Goal: Task Accomplishment & Management: Manage account settings

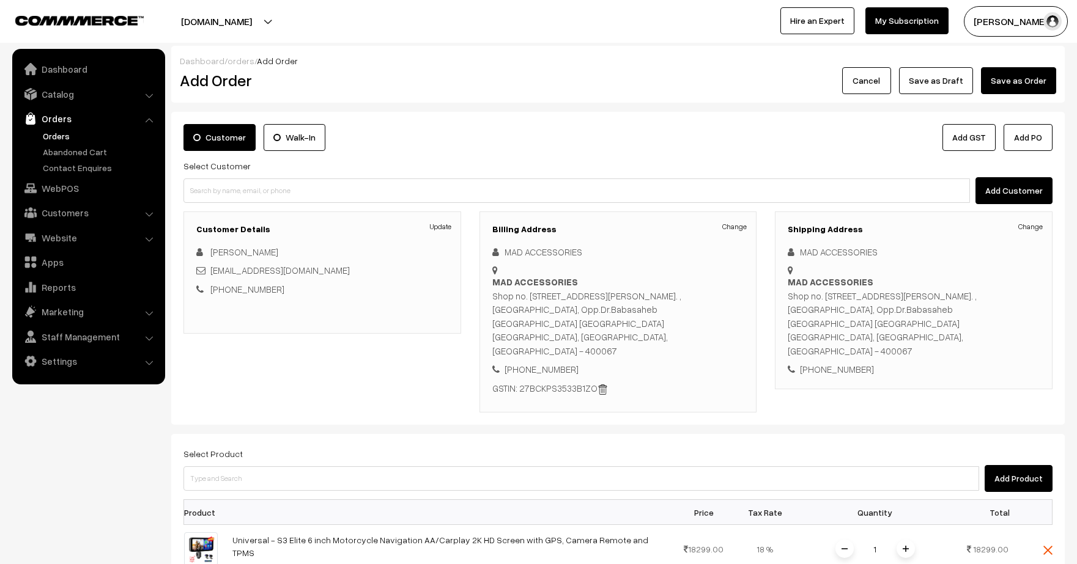
scroll to position [338, 0]
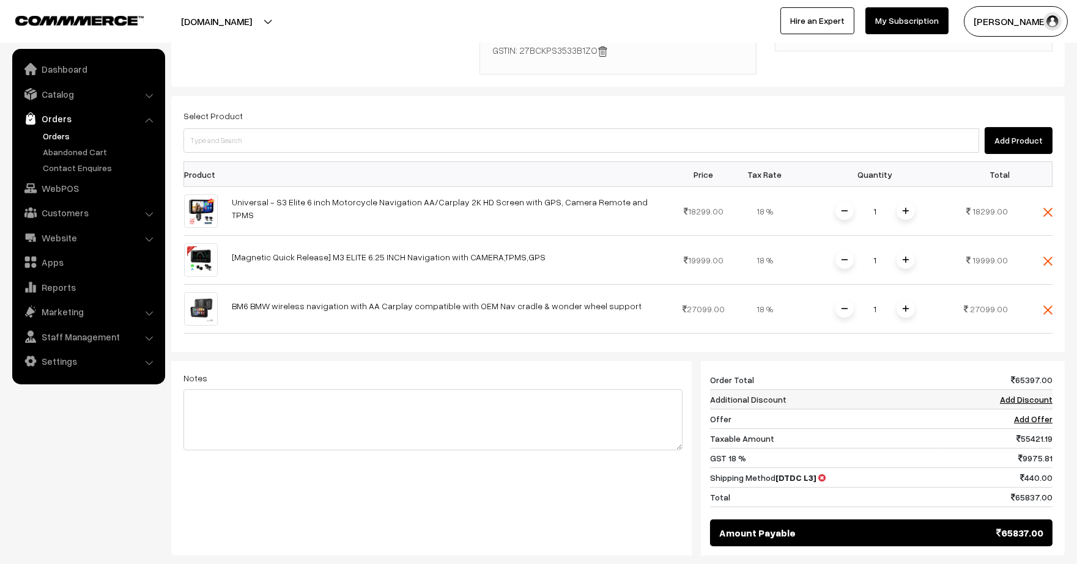
click at [1017, 394] on link "Add Discount" at bounding box center [1026, 399] width 53 height 10
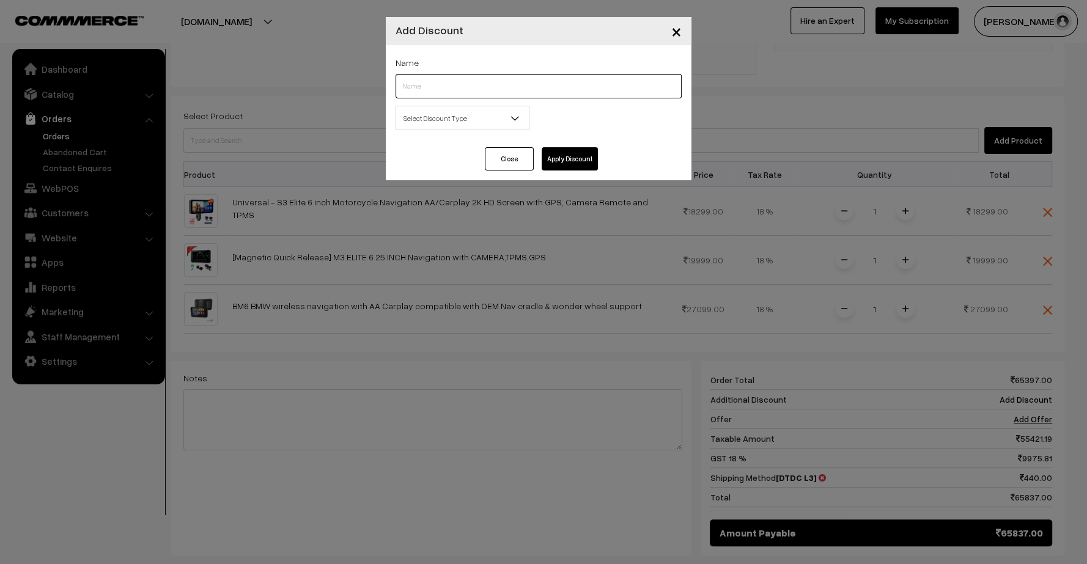
click at [446, 98] on input "text" at bounding box center [539, 86] width 286 height 24
type input "B2B"
click at [495, 109] on span "Select Discount Type" at bounding box center [462, 118] width 133 height 21
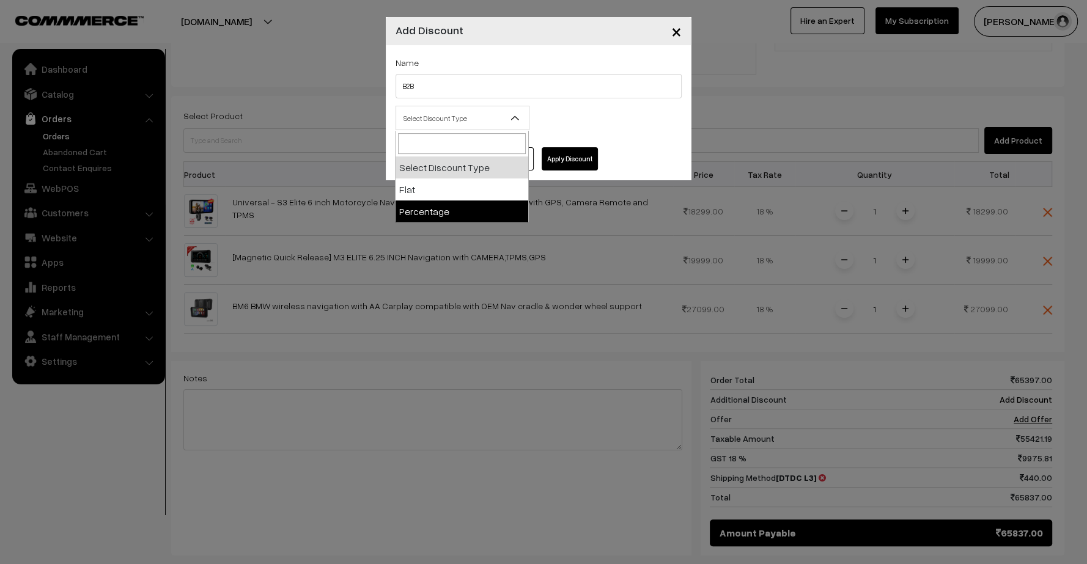
select select "percentage"
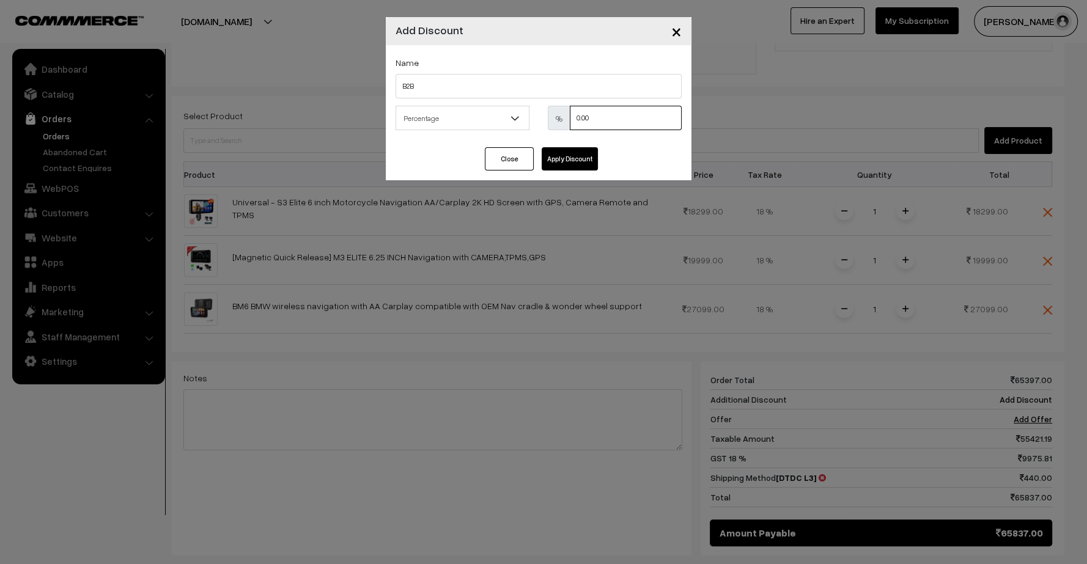
drag, startPoint x: 592, startPoint y: 127, endPoint x: 562, endPoint y: 125, distance: 30.0
click at [562, 125] on div "% 0.00" at bounding box center [615, 118] width 134 height 24
type input "25"
click at [573, 149] on button "Apply Discount" at bounding box center [570, 158] width 56 height 23
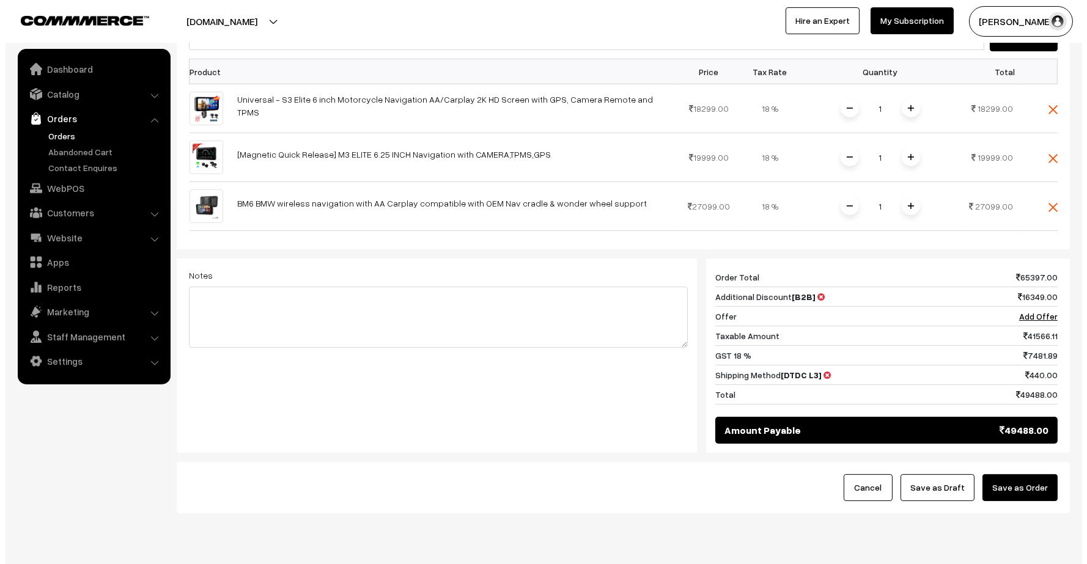
scroll to position [445, 0]
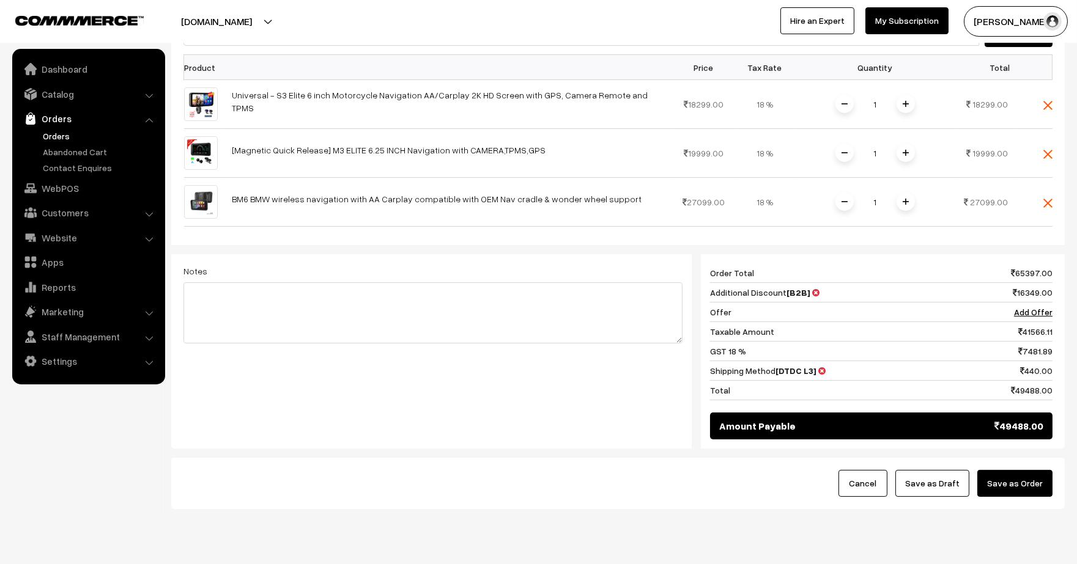
click at [1020, 470] on button "Save as Order" at bounding box center [1014, 483] width 75 height 27
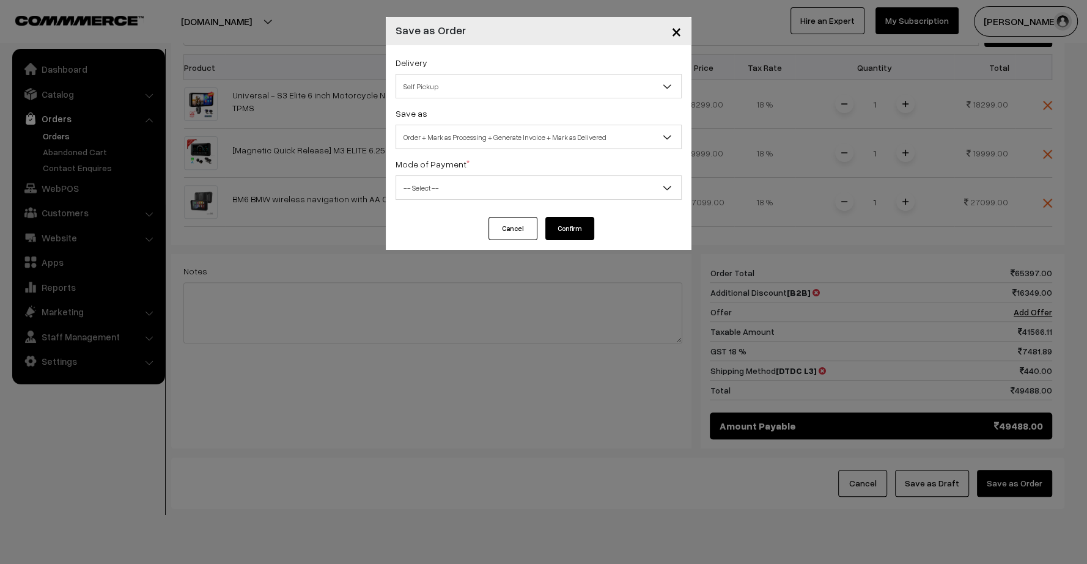
click at [454, 83] on span "Self Pickup" at bounding box center [538, 86] width 285 height 21
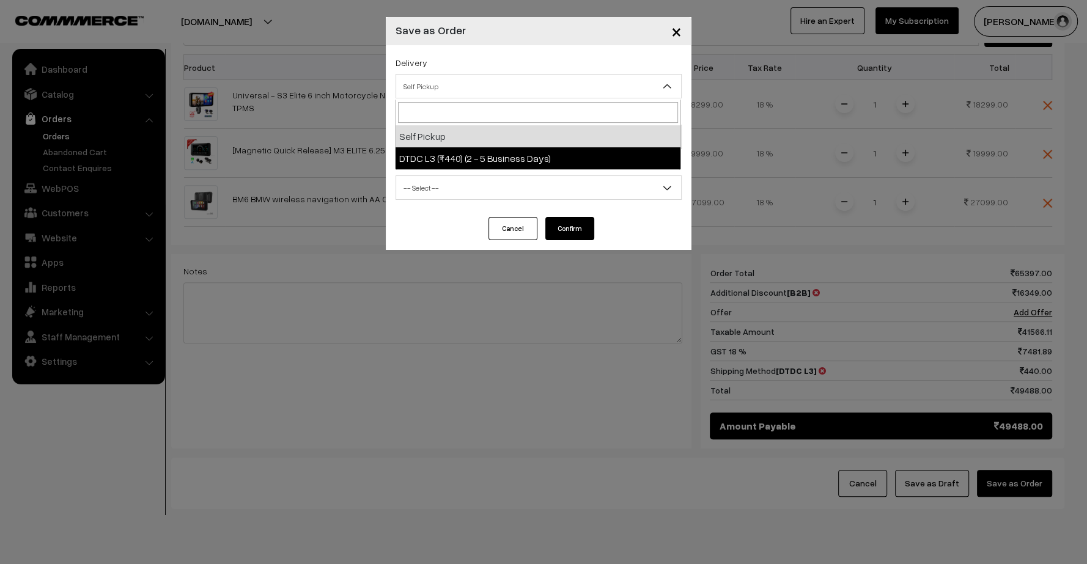
select select "DL2"
select select "3"
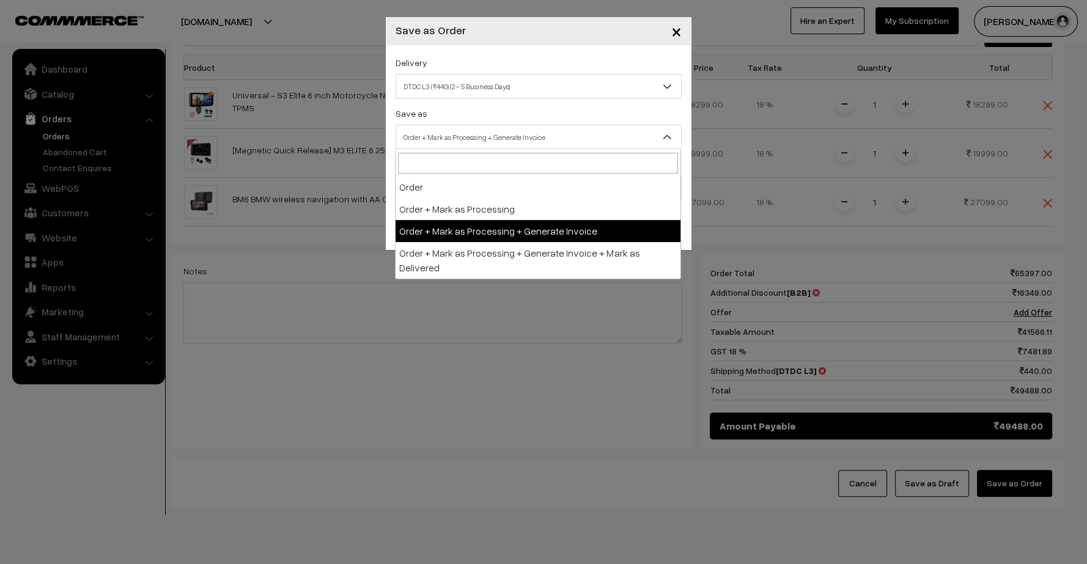
click at [459, 130] on span "Order + Mark as Processing + Generate Invoice" at bounding box center [538, 137] width 285 height 21
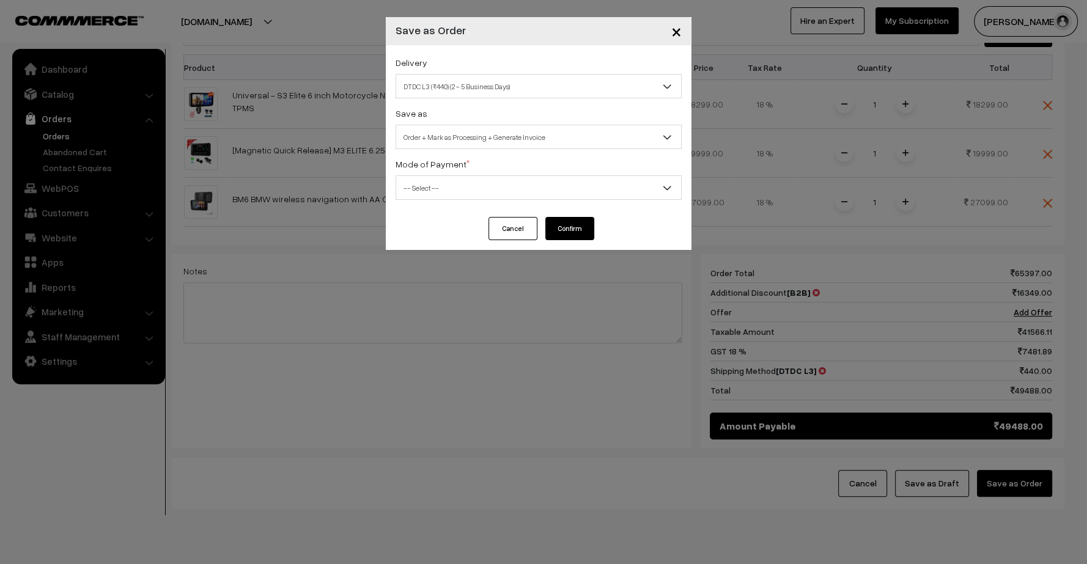
click at [459, 130] on span "Order + Mark as Processing + Generate Invoice" at bounding box center [538, 137] width 285 height 21
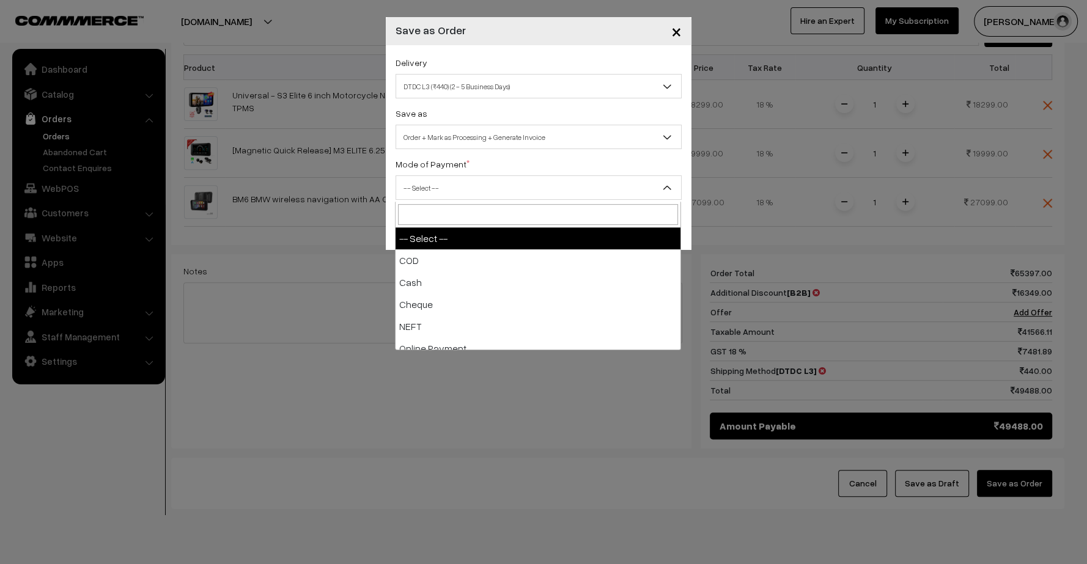
click at [487, 187] on span "-- Select --" at bounding box center [538, 187] width 285 height 21
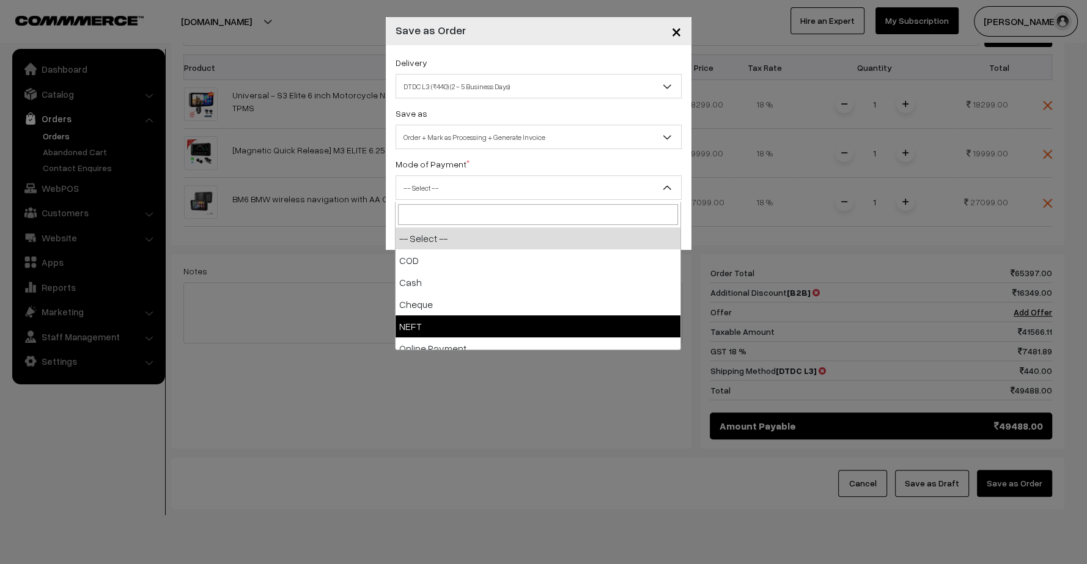
select select "4"
checkbox input "true"
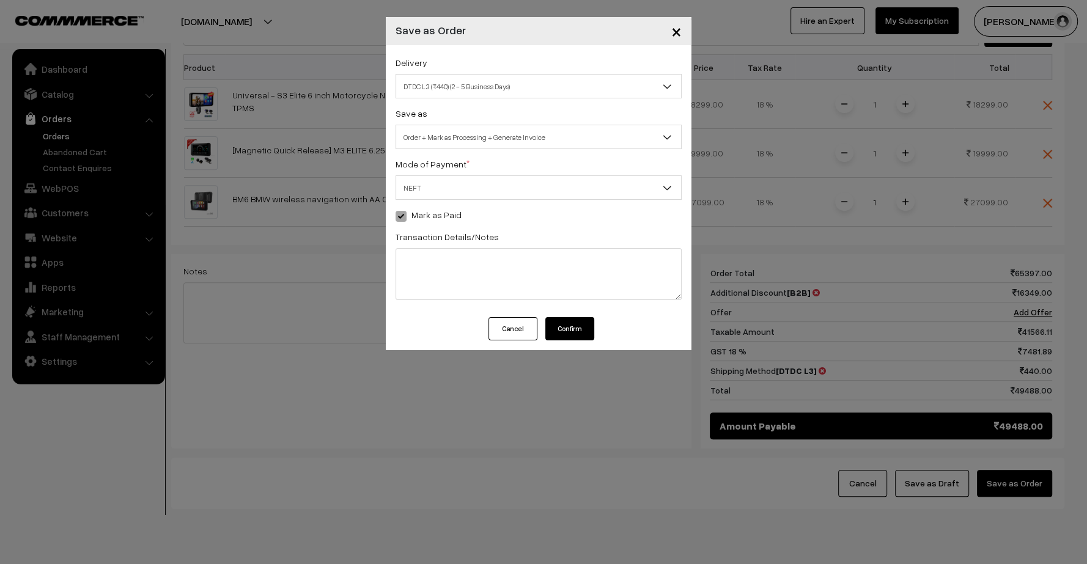
click at [574, 336] on button "Confirm" at bounding box center [569, 328] width 49 height 23
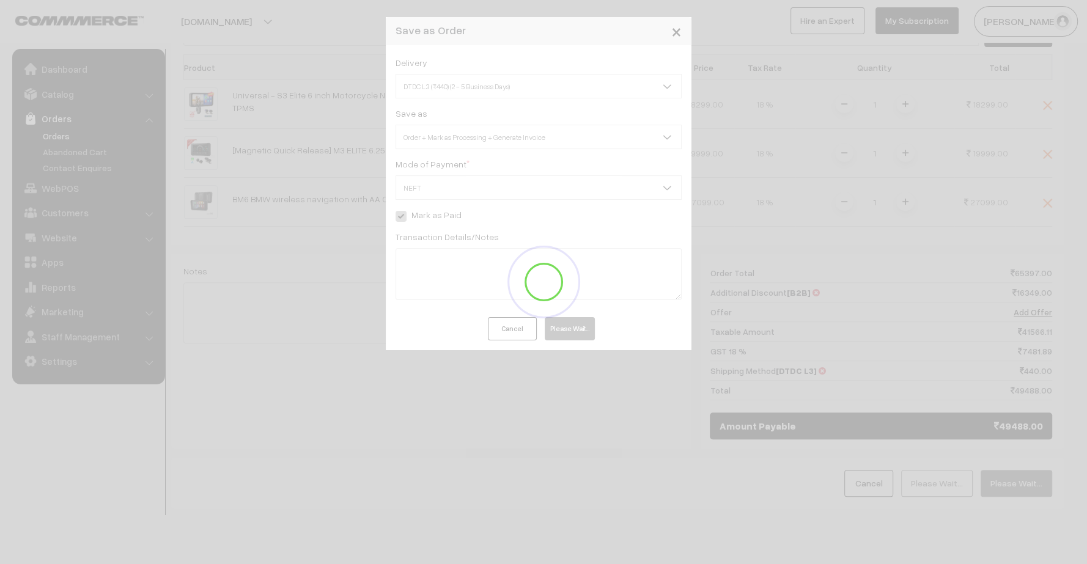
scroll to position [426, 0]
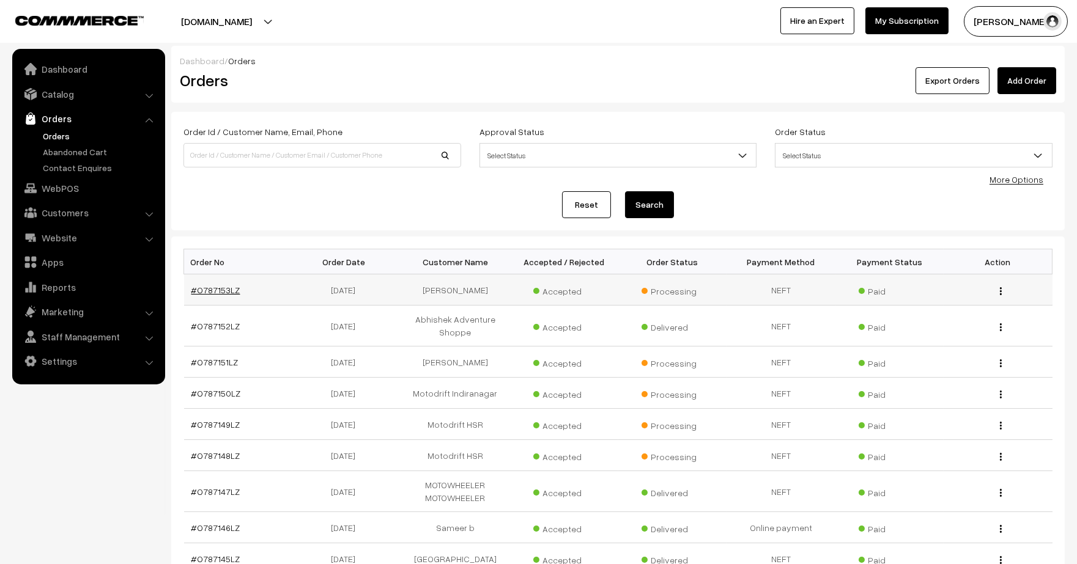
click at [219, 287] on link "#O787153LZ" at bounding box center [215, 290] width 49 height 10
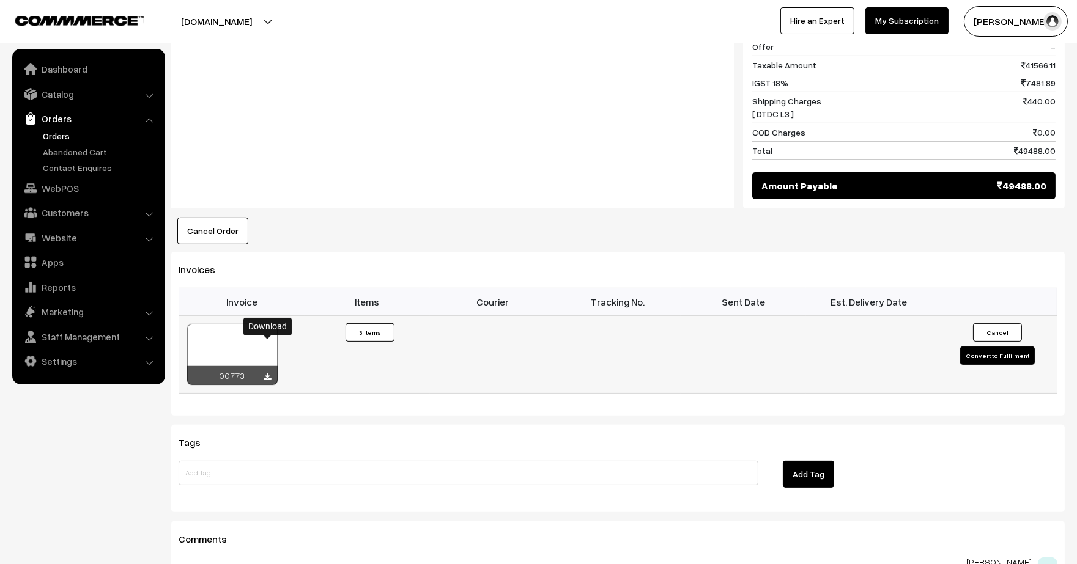
scroll to position [879, 0]
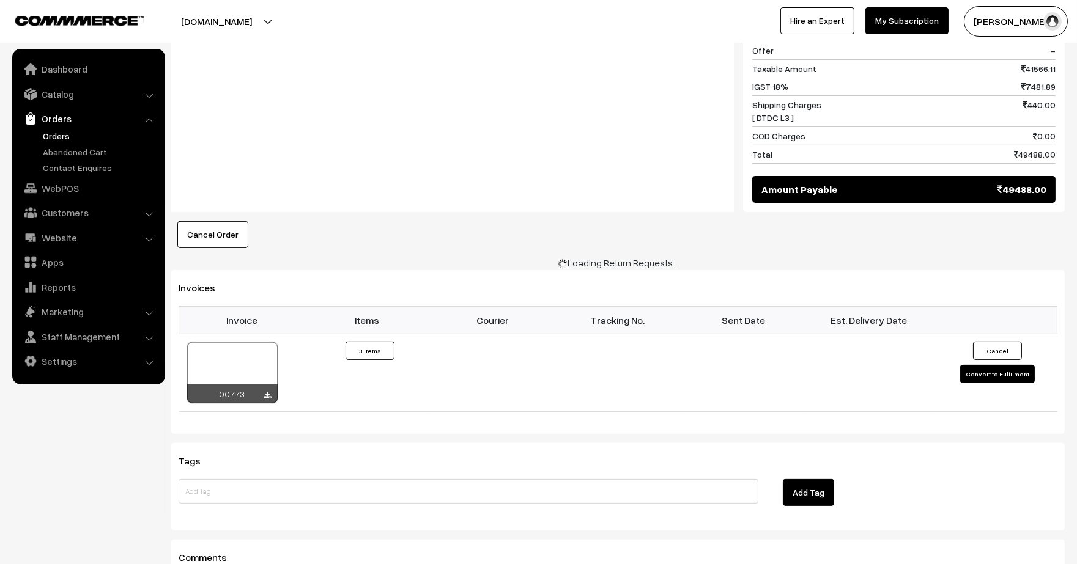
click at [265, 342] on div "Download" at bounding box center [267, 345] width 48 height 18
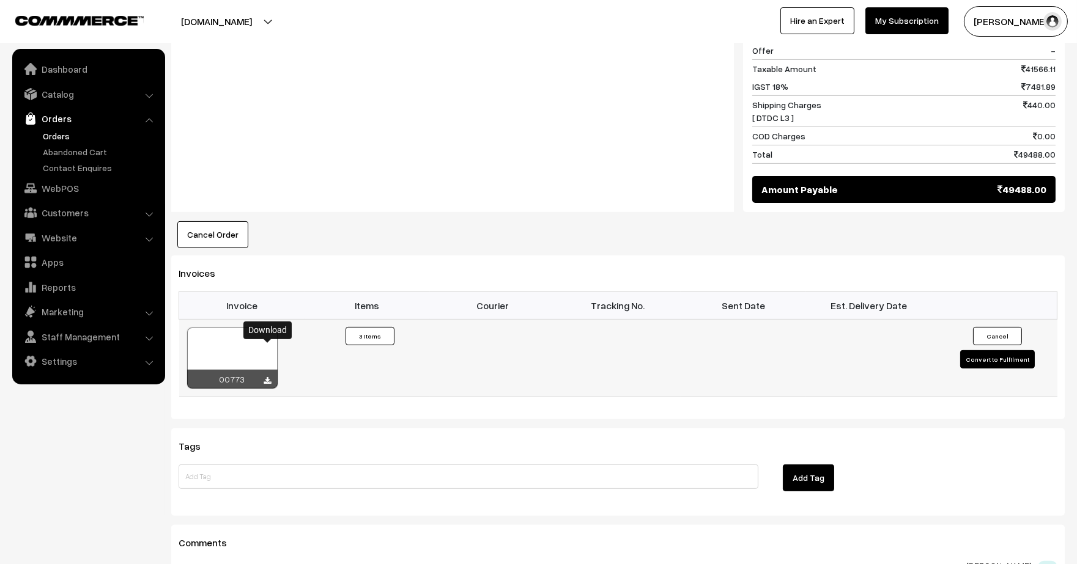
click at [266, 376] on link at bounding box center [267, 381] width 7 height 10
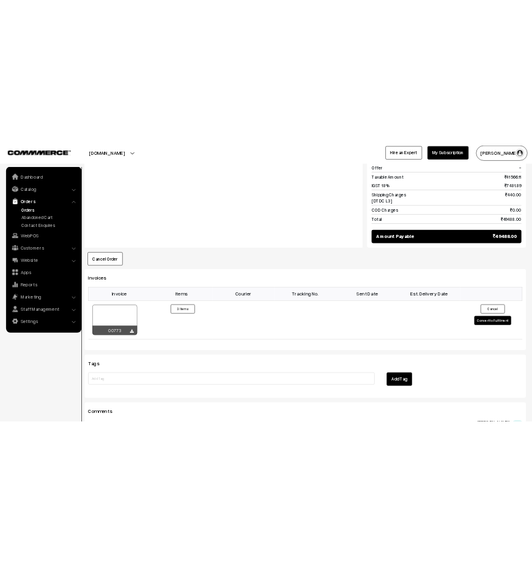
scroll to position [1273, 0]
